Goal: Navigation & Orientation: Understand site structure

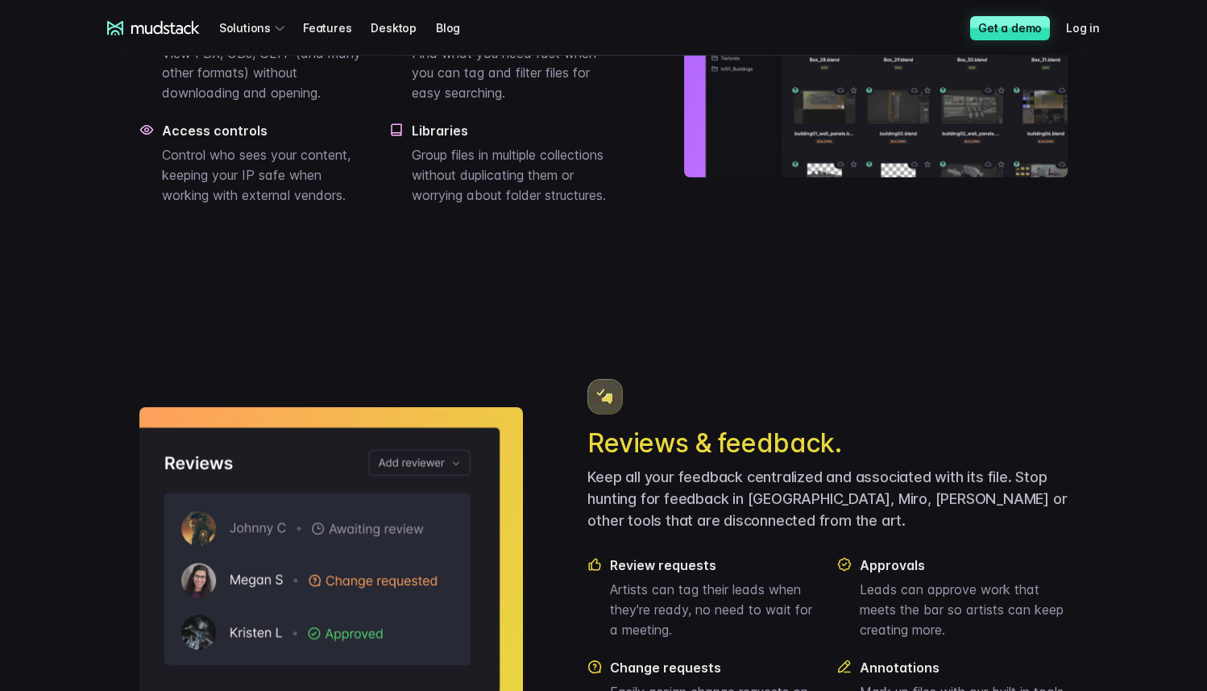
scroll to position [1360, 0]
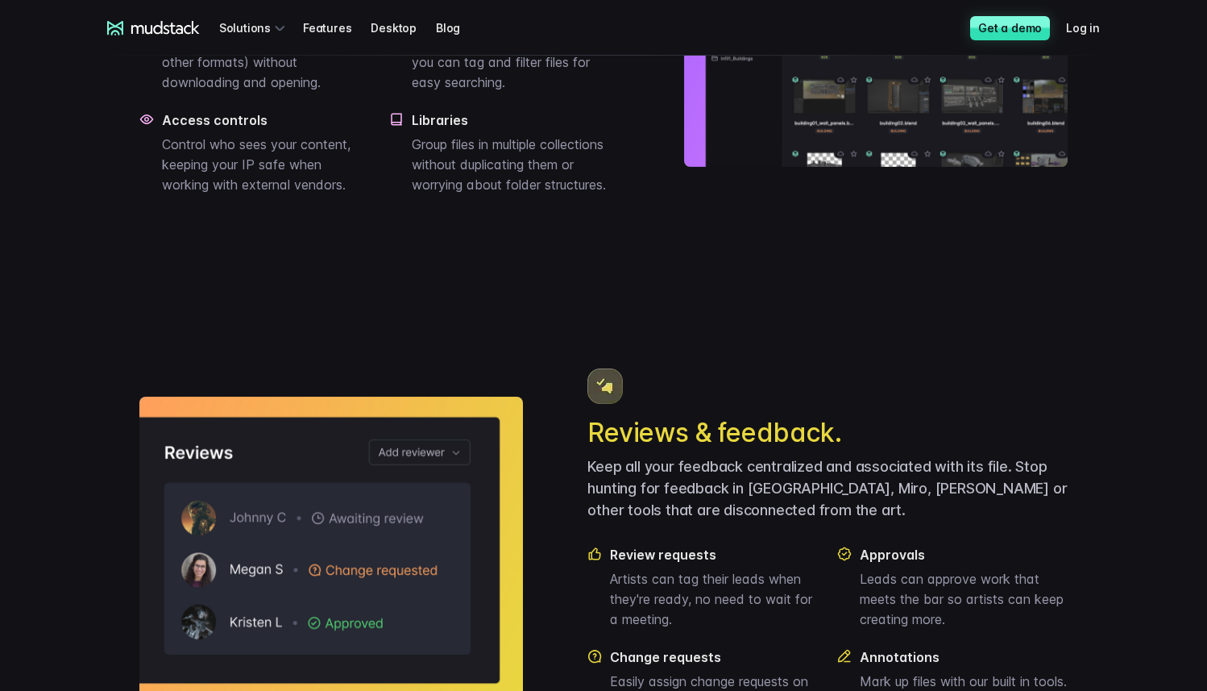
click at [662, 303] on div "Cloud storage for game studios. You need a centralized repository for your team…" at bounding box center [603, 497] width 967 height 1729
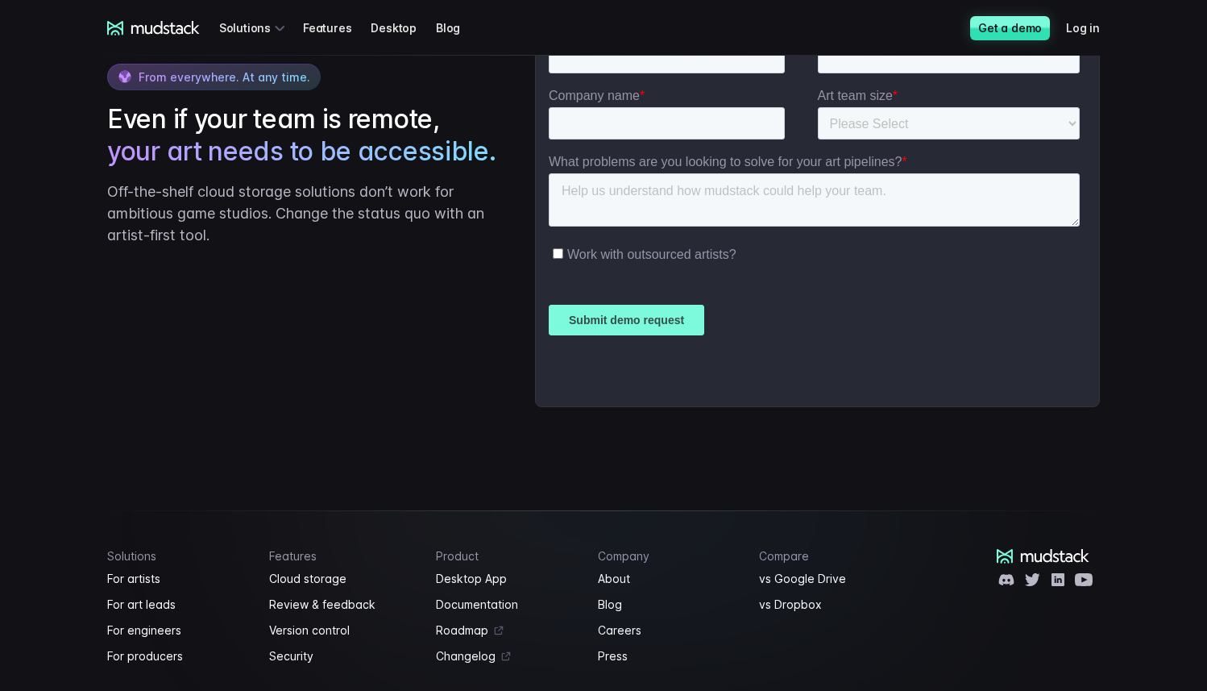
scroll to position [3973, 0]
